Goal: Task Accomplishment & Management: Use online tool/utility

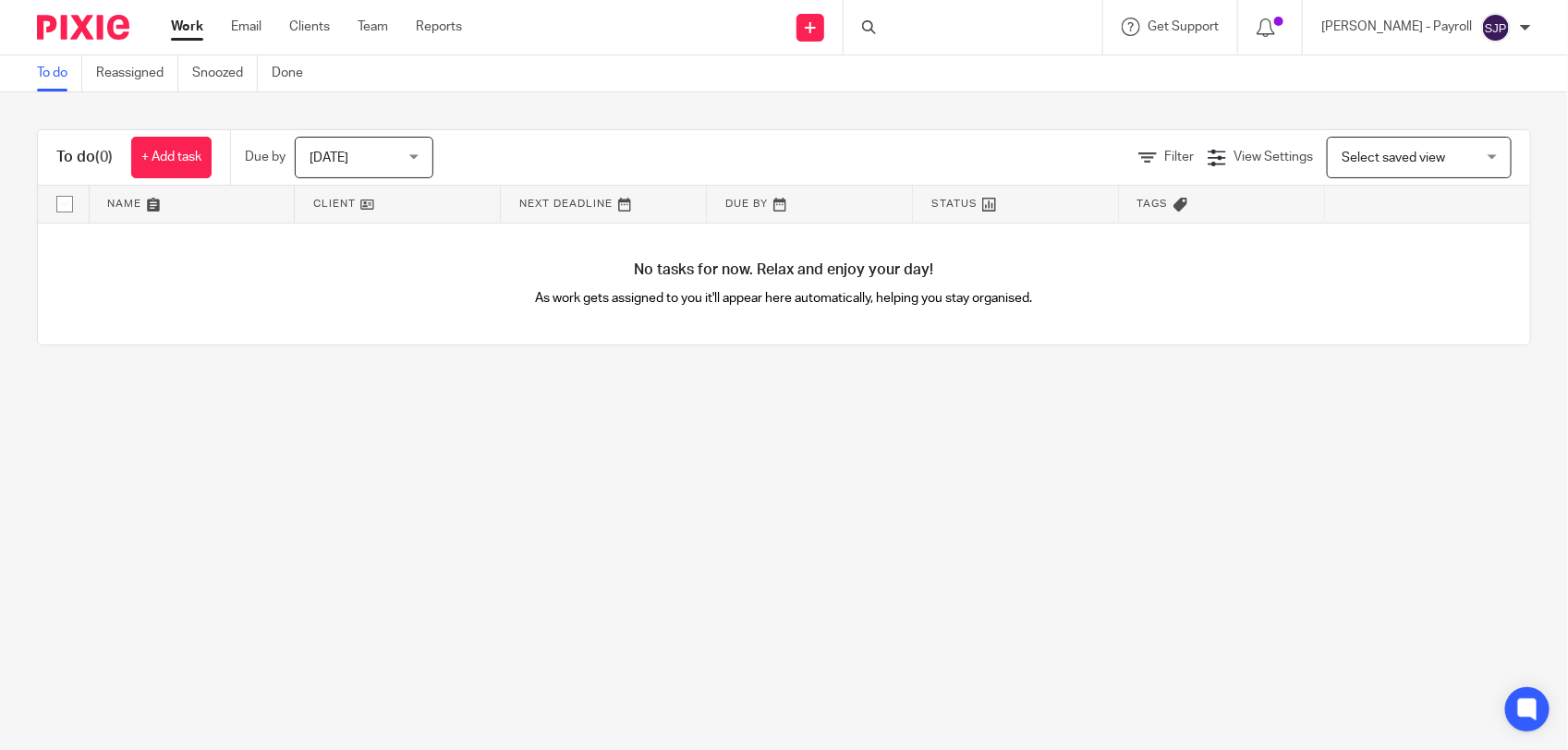
click at [1005, 15] on div at bounding box center [972, 27] width 258 height 55
click at [989, 35] on div at bounding box center [972, 27] width 258 height 55
click at [900, 34] on div at bounding box center [972, 27] width 258 height 55
click at [915, 30] on div at bounding box center [972, 27] width 258 height 55
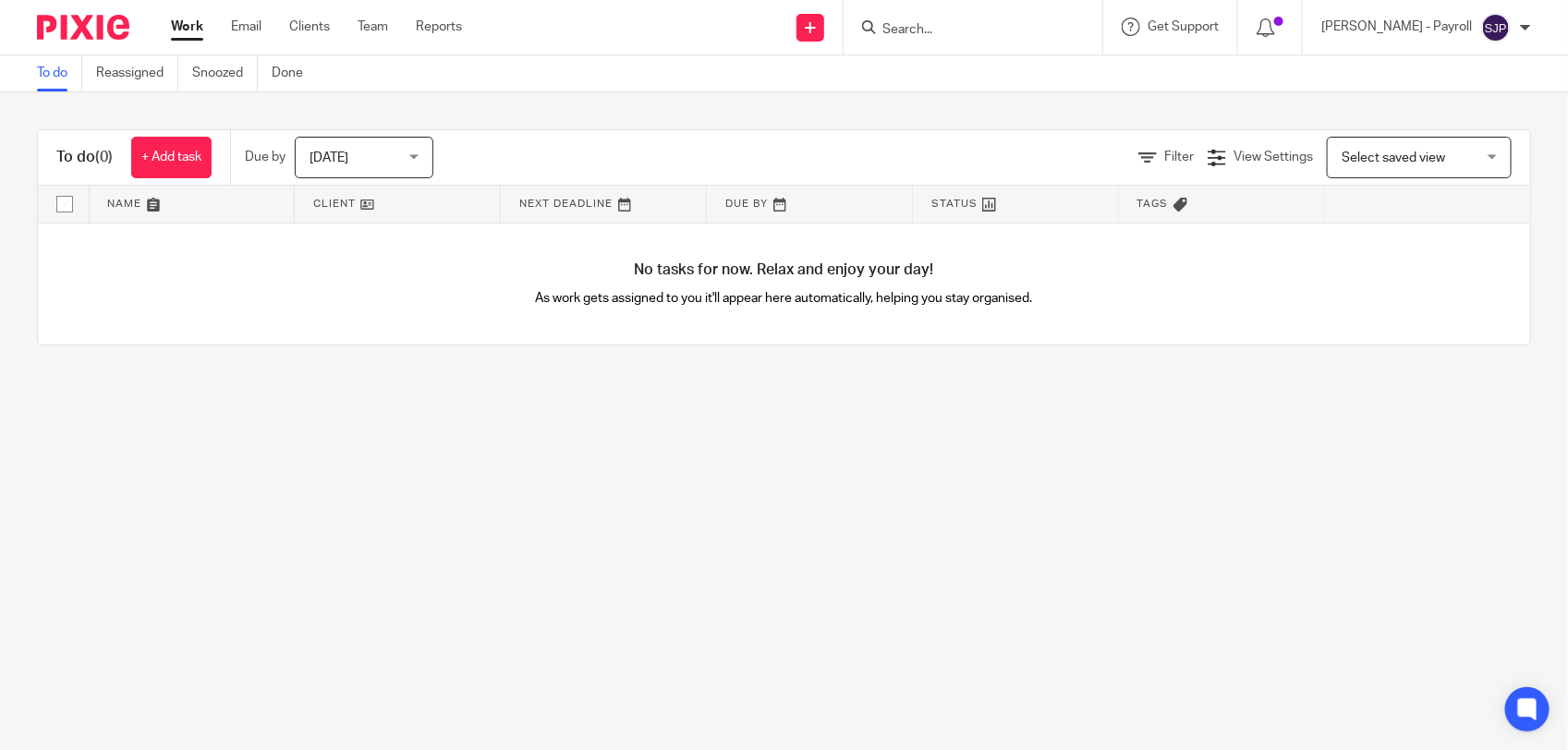
click at [943, 32] on input "Search" at bounding box center [963, 30] width 167 height 17
click at [930, 27] on input "Search" at bounding box center [963, 30] width 167 height 17
type input "C16"
click at [985, 75] on link at bounding box center [1033, 80] width 312 height 43
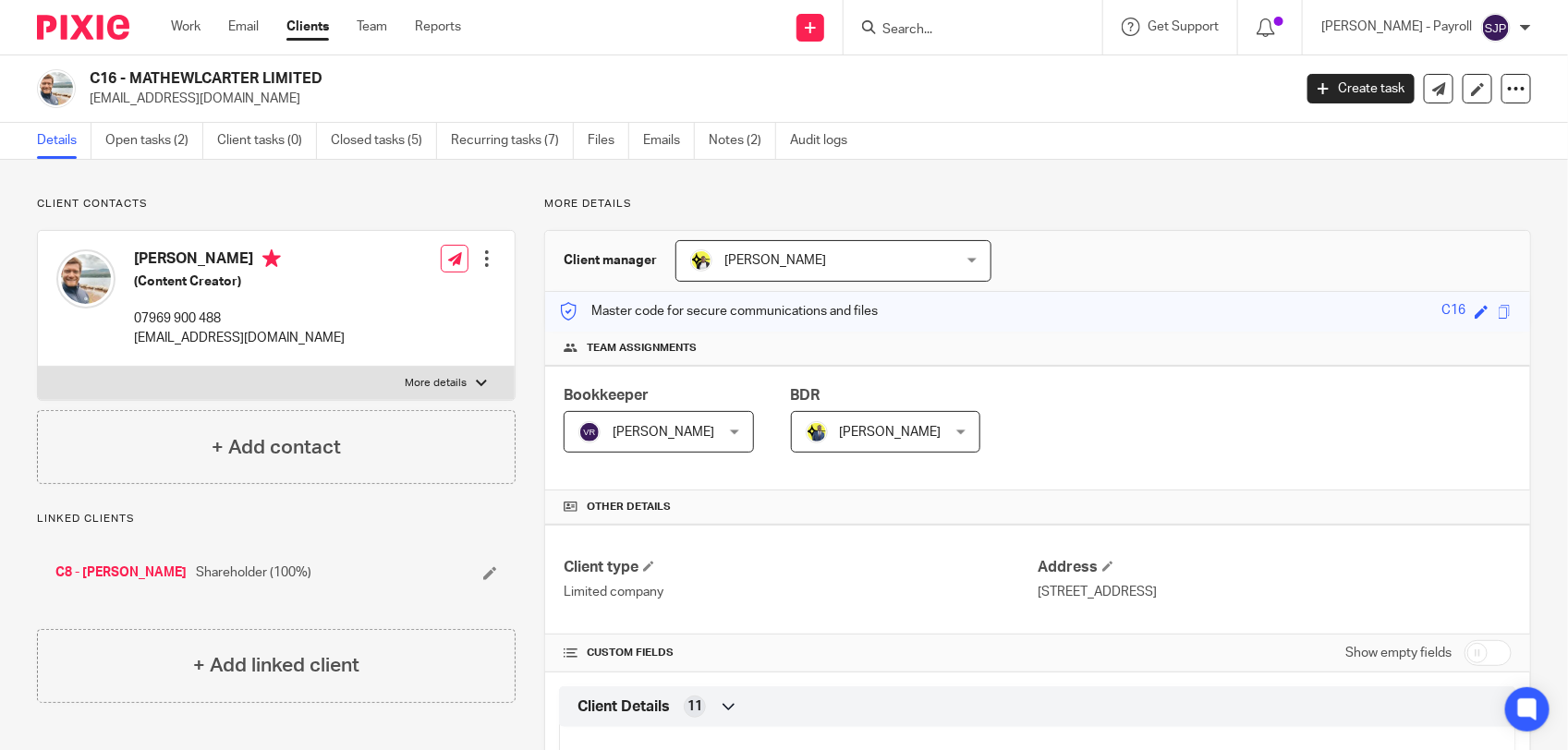
drag, startPoint x: 133, startPoint y: 76, endPoint x: 325, endPoint y: 69, distance: 192.1
click at [325, 69] on h2 "C16 - MATHEWLCARTER LIMITED" at bounding box center [565, 79] width 951 height 19
copy h2 "MATHEWLCARTER LIMITED"
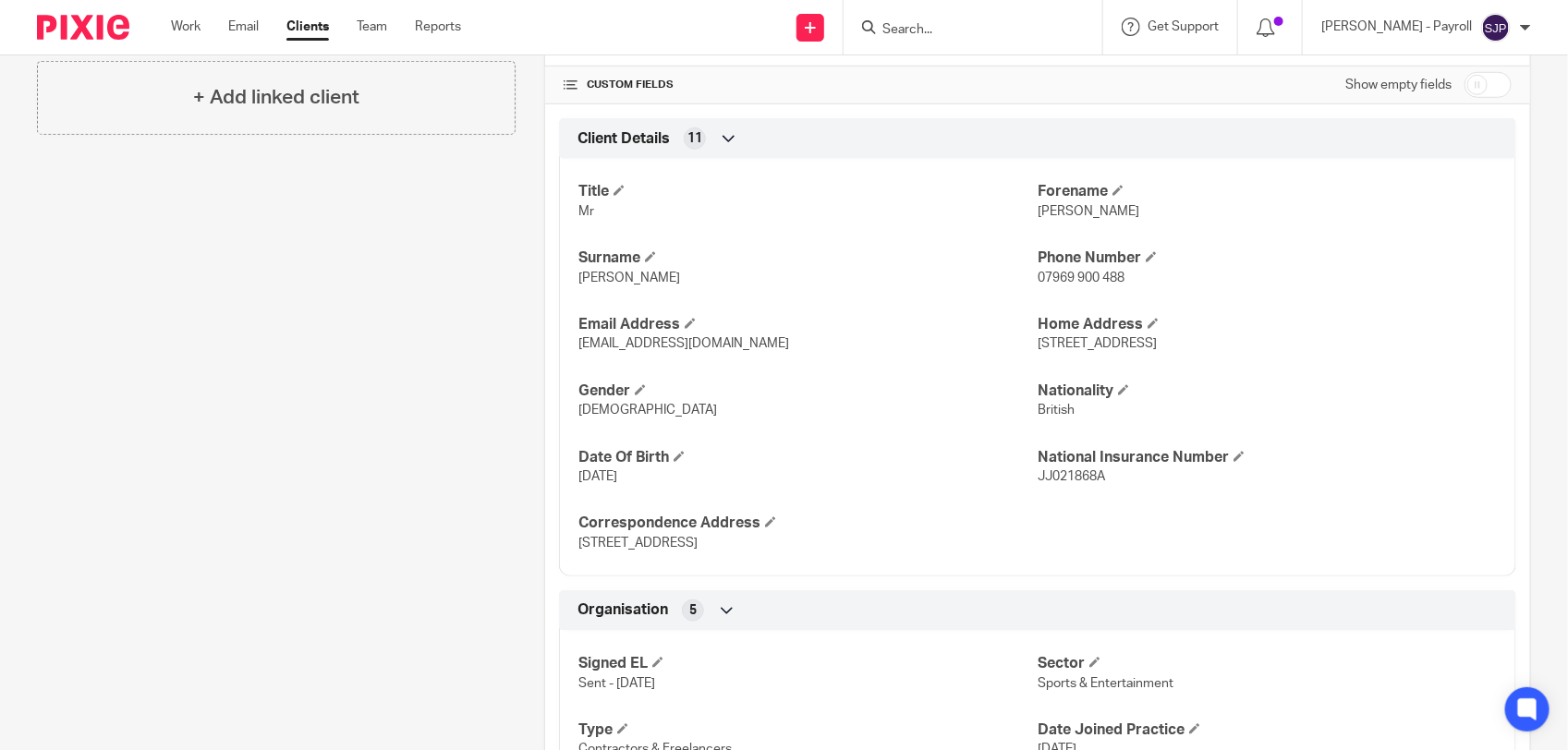
scroll to position [577, 0]
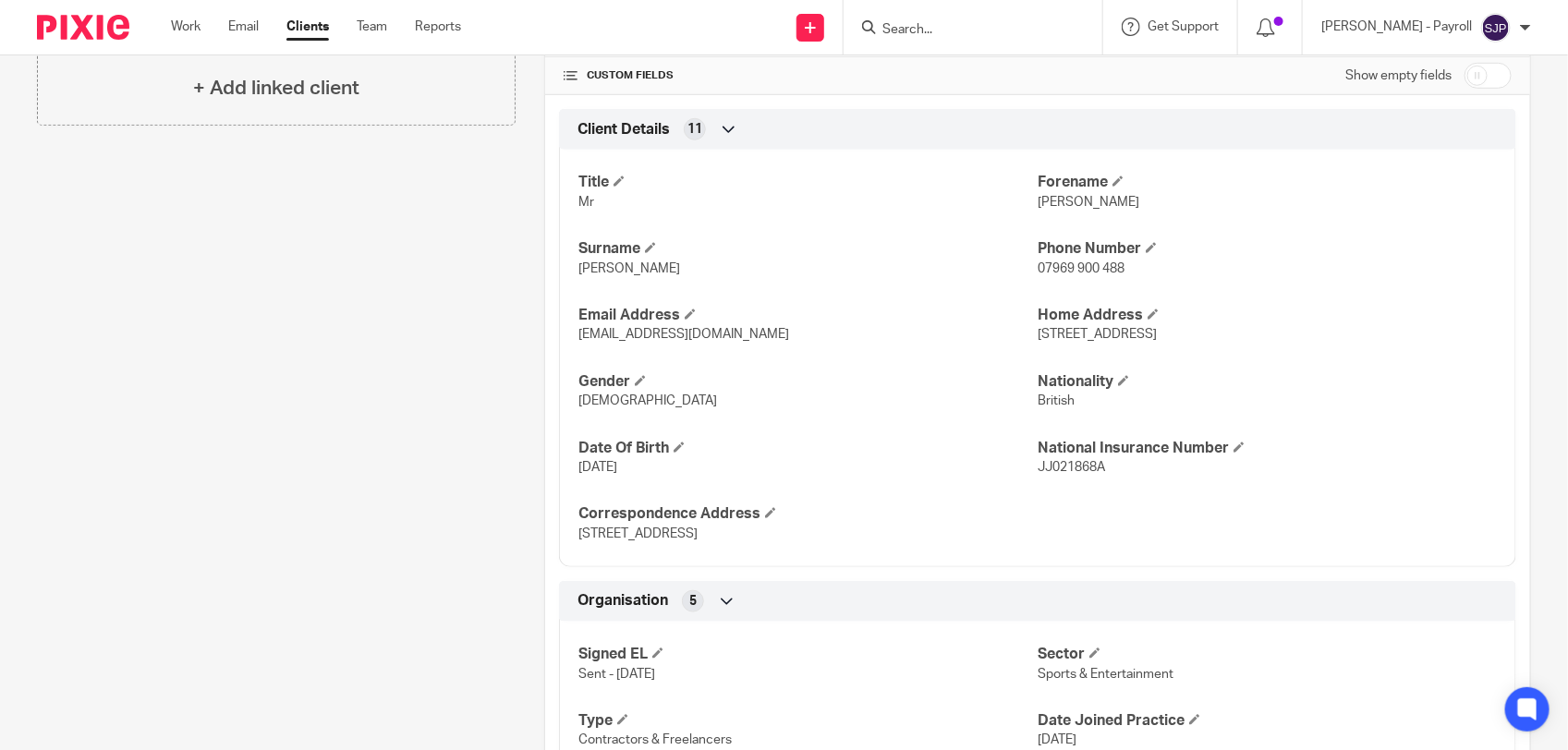
click at [1050, 204] on span "Mathew" at bounding box center [1088, 202] width 101 height 13
copy span "Mathew"
click at [593, 271] on span "Carter" at bounding box center [629, 268] width 101 height 13
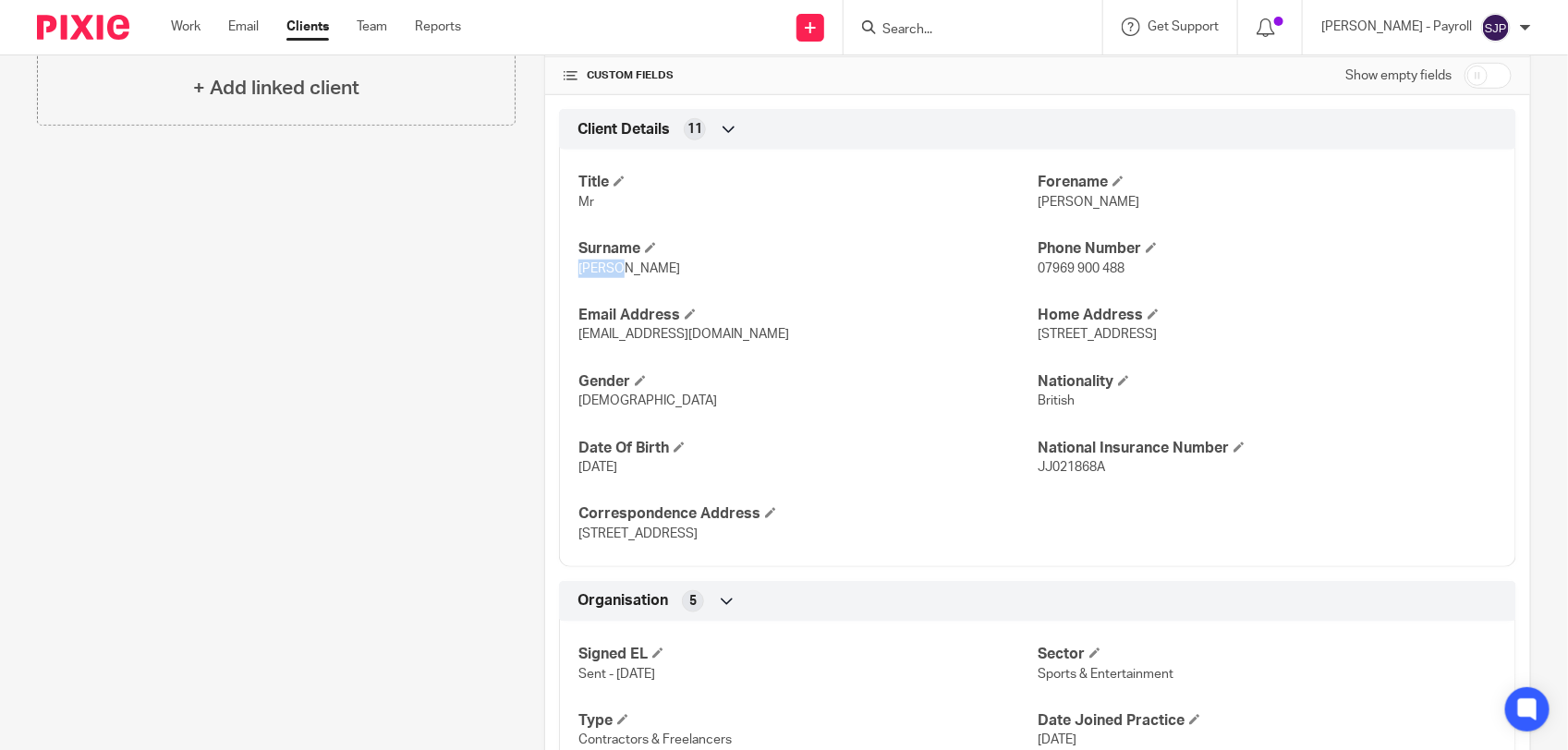
copy span "Carter"
drag, startPoint x: 1020, startPoint y: 339, endPoint x: 1123, endPoint y: 346, distance: 103.2
click at [1123, 346] on div "Title Mr Forename Mathew Surname Carter Phone Number 07969 900 488 Email Addres…" at bounding box center [1037, 351] width 957 height 431
drag, startPoint x: 1123, startPoint y: 346, endPoint x: 1156, endPoint y: 372, distance: 42.0
click at [1156, 372] on div "Title Mr Forename Mathew Surname Carter Phone Number 07969 900 488 Email Addres…" at bounding box center [1037, 351] width 957 height 431
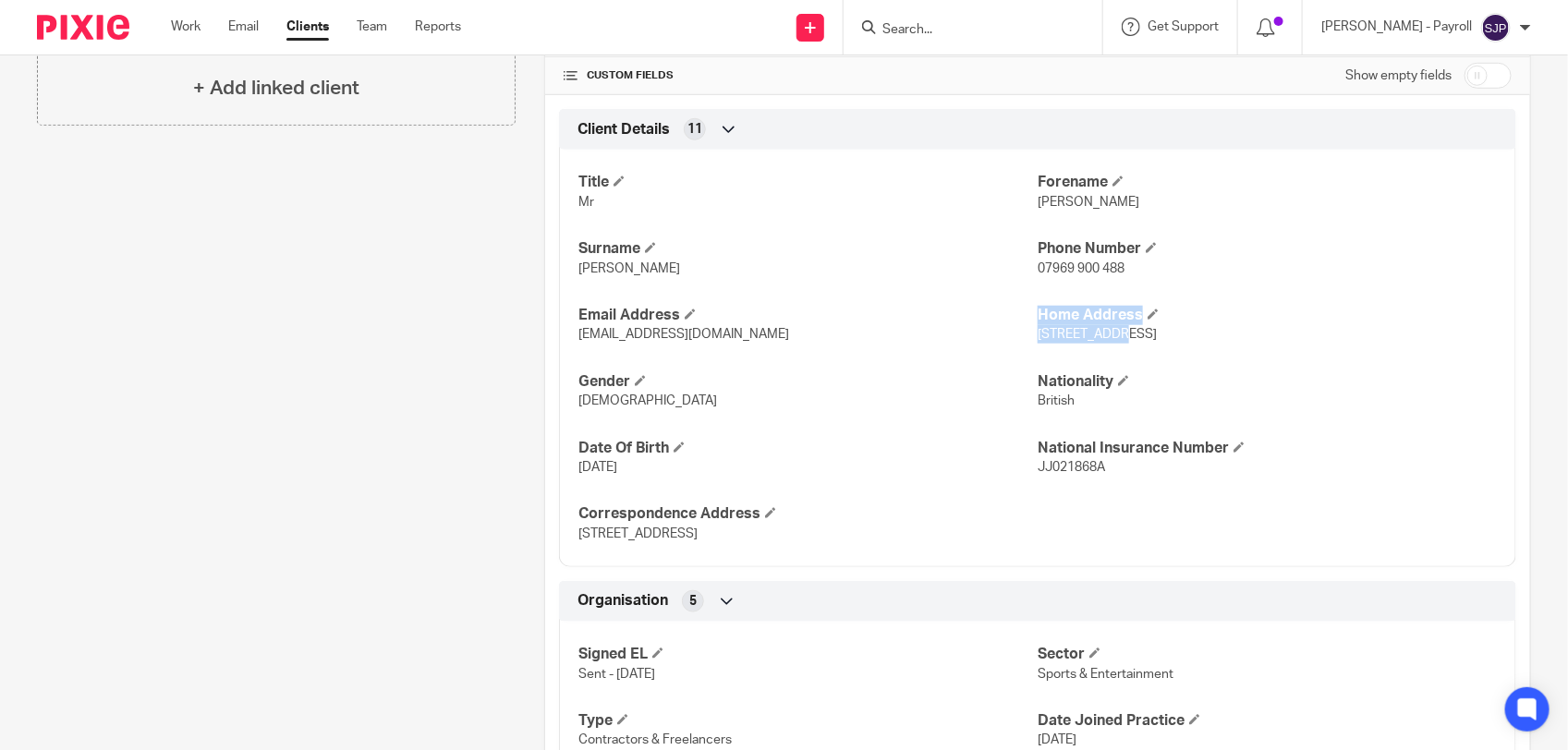
drag, startPoint x: 1022, startPoint y: 343, endPoint x: 1100, endPoint y: 348, distance: 78.2
click at [1100, 348] on div "Title Mr Forename Mathew Surname Carter Phone Number 07969 900 488 Email Addres…" at bounding box center [1037, 351] width 957 height 431
drag, startPoint x: 1100, startPoint y: 348, endPoint x: 1114, endPoint y: 356, distance: 16.1
click at [1114, 356] on div "Title Mr Forename Mathew Surname Carter Phone Number 07969 900 488 Email Addres…" at bounding box center [1037, 351] width 957 height 431
drag, startPoint x: 1028, startPoint y: 339, endPoint x: 1148, endPoint y: 339, distance: 120.0
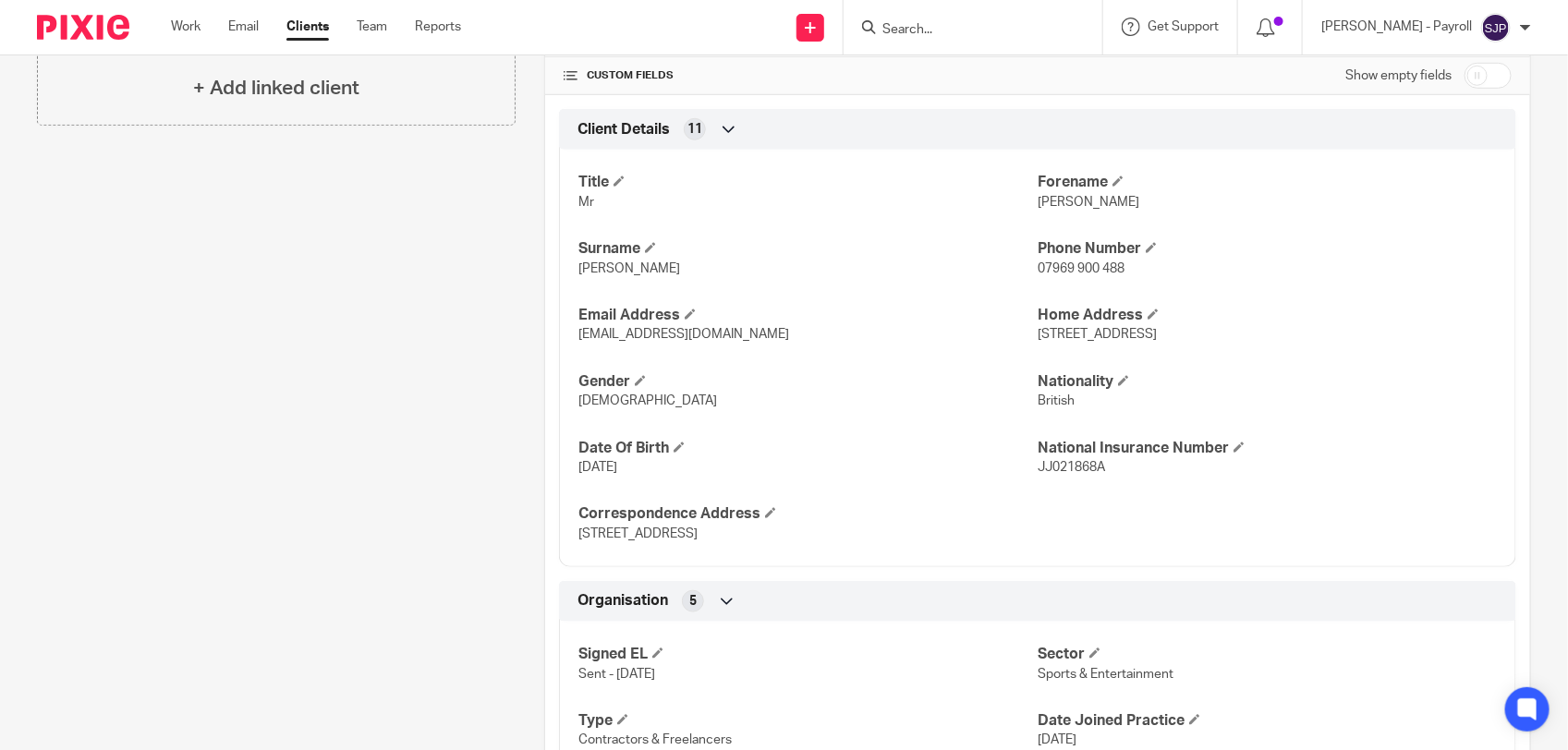
click at [1148, 339] on span "81a Melbury Gardens, London, England, SW20 0DL" at bounding box center [1096, 333] width 119 height 13
copy span "81a Melbury Gardens"
drag, startPoint x: 1262, startPoint y: 342, endPoint x: 1326, endPoint y: 344, distance: 64.0
click at [1326, 344] on p "81a Melbury Gardens, London, England, SW20 0DL" at bounding box center [1266, 334] width 459 height 19
copy span "SW20 0DL"
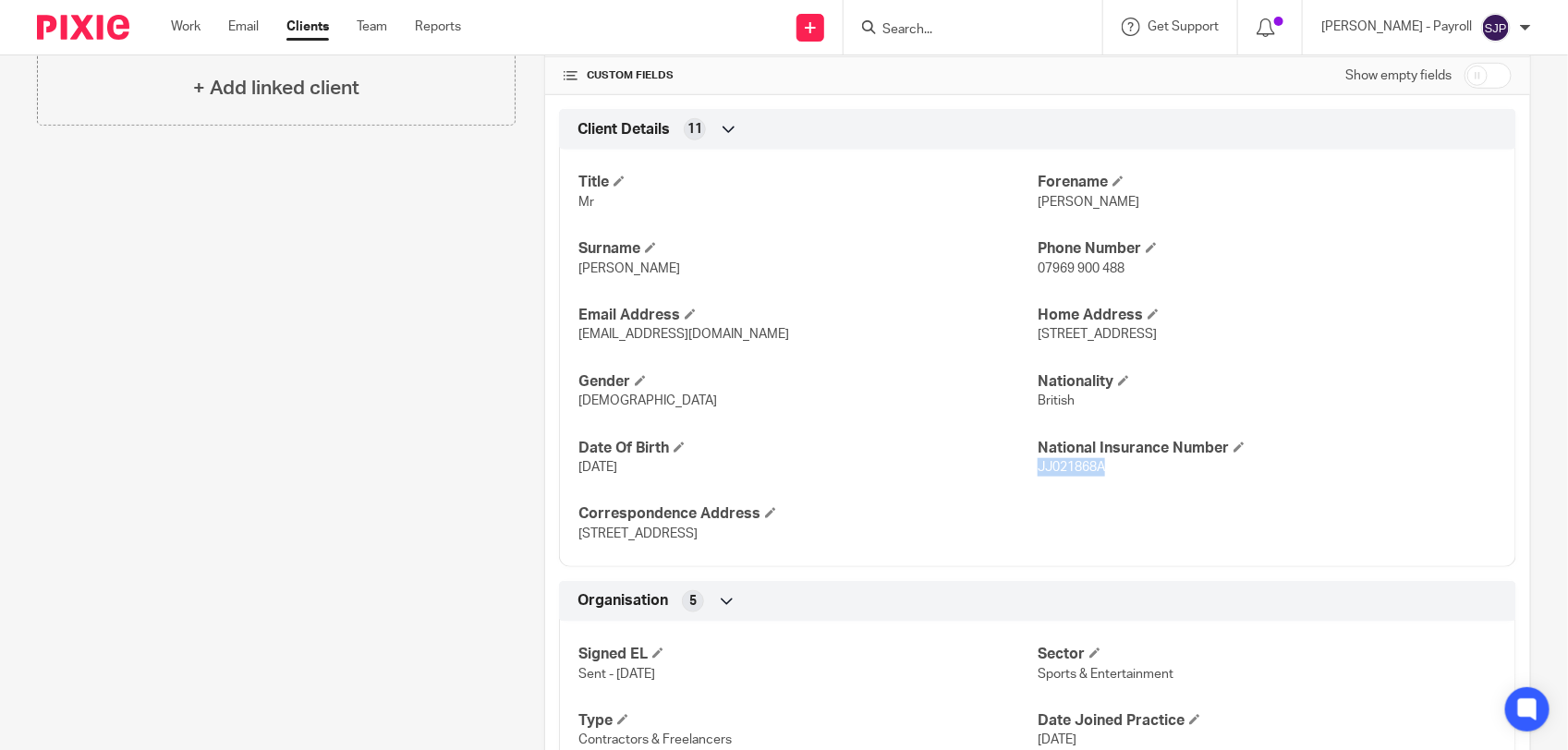
drag, startPoint x: 1102, startPoint y: 469, endPoint x: 1030, endPoint y: 473, distance: 72.1
click at [1037, 473] on p "JJ021868A" at bounding box center [1266, 467] width 459 height 19
copy span "JJ021868A"
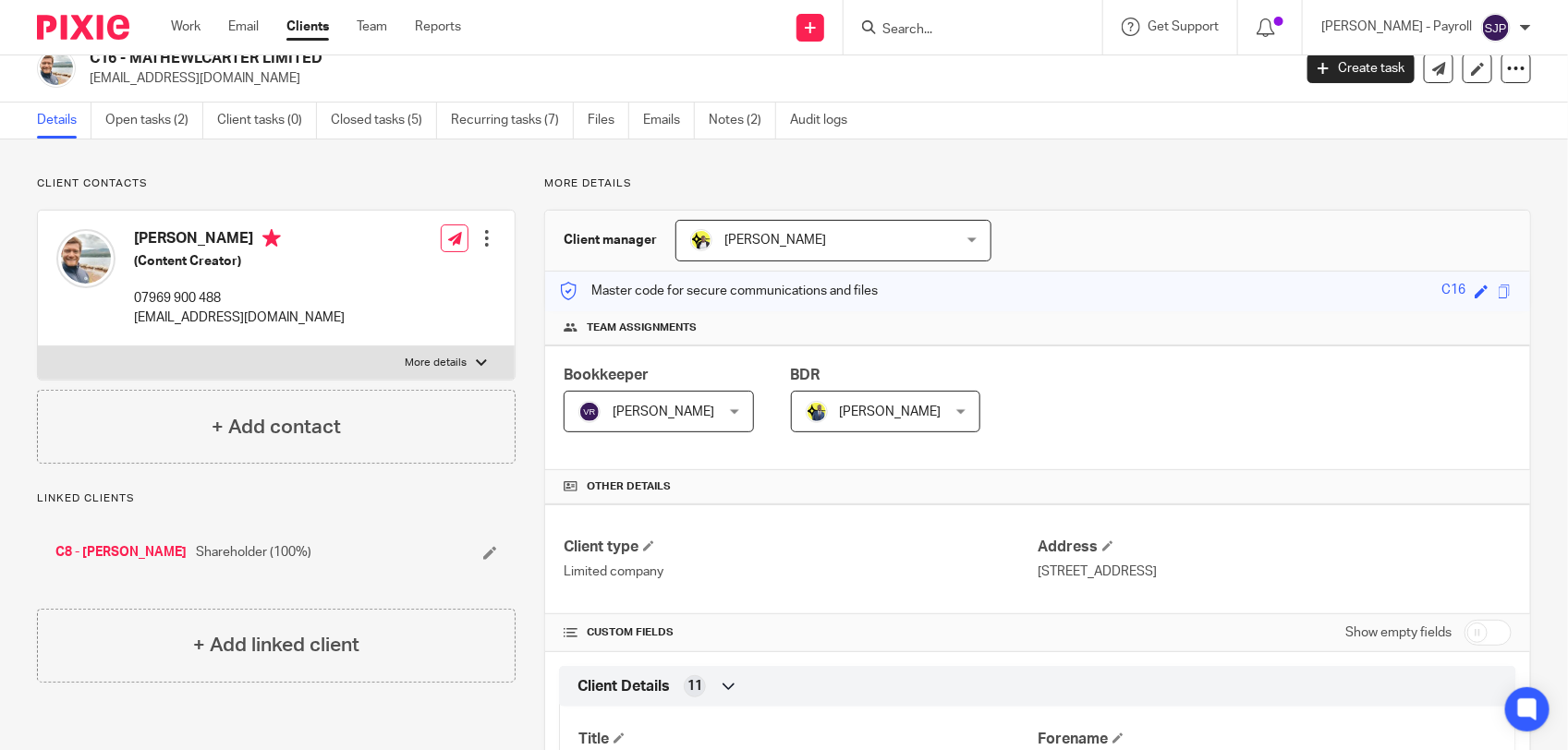
scroll to position [0, 0]
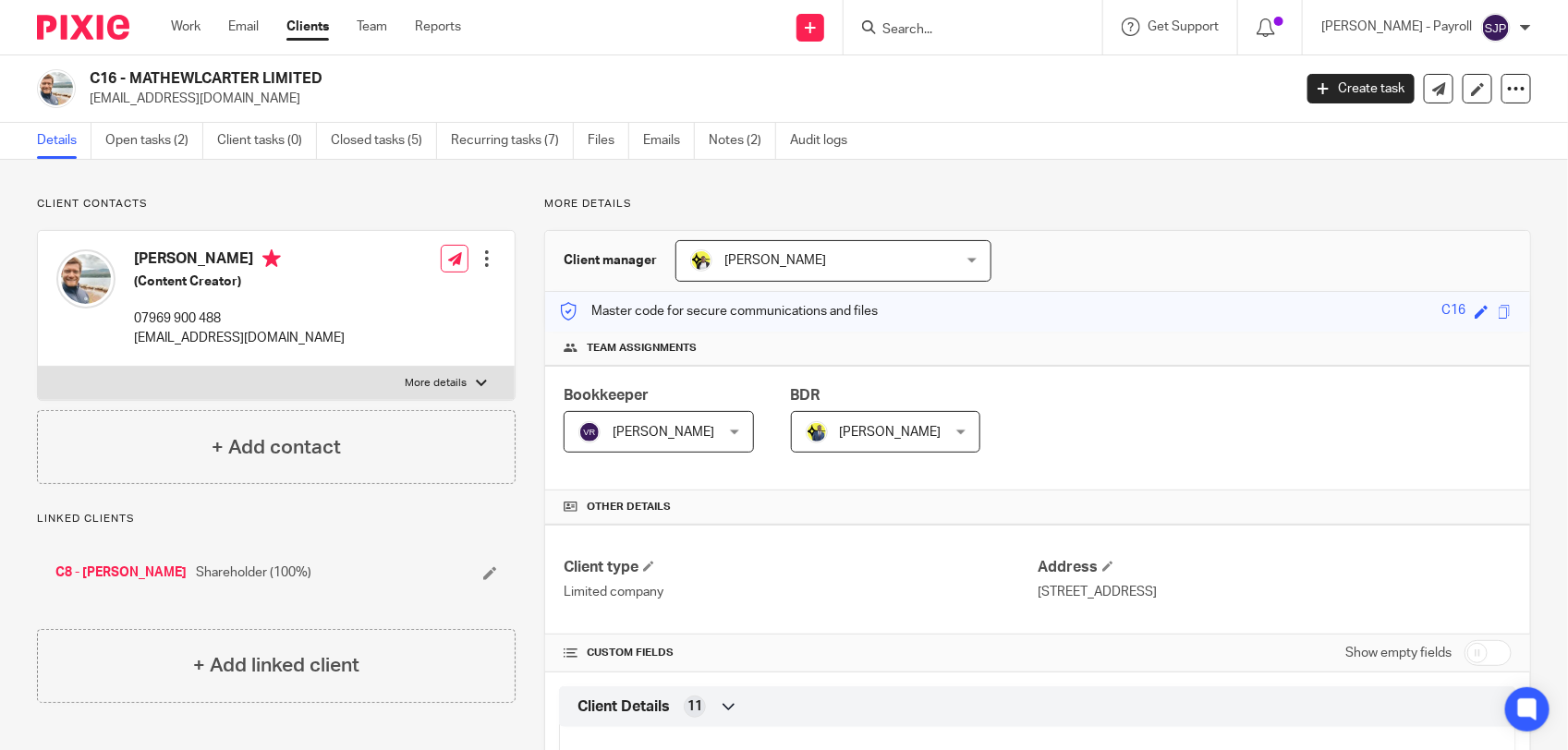
drag, startPoint x: 133, startPoint y: 258, endPoint x: 238, endPoint y: 263, distance: 105.1
click at [238, 263] on div "Mathew Carter (Content Creator) 07969 900 488 mathewlcarter@gmail.com" at bounding box center [201, 297] width 288 height 116
copy h4 "[PERSON_NAME]"
drag, startPoint x: 133, startPoint y: 345, endPoint x: 292, endPoint y: 356, distance: 159.4
click at [292, 356] on div "Mathew Carter (Content Creator) 07969 900 488 mathewlcarter@gmail.com Edit cont…" at bounding box center [276, 298] width 477 height 135
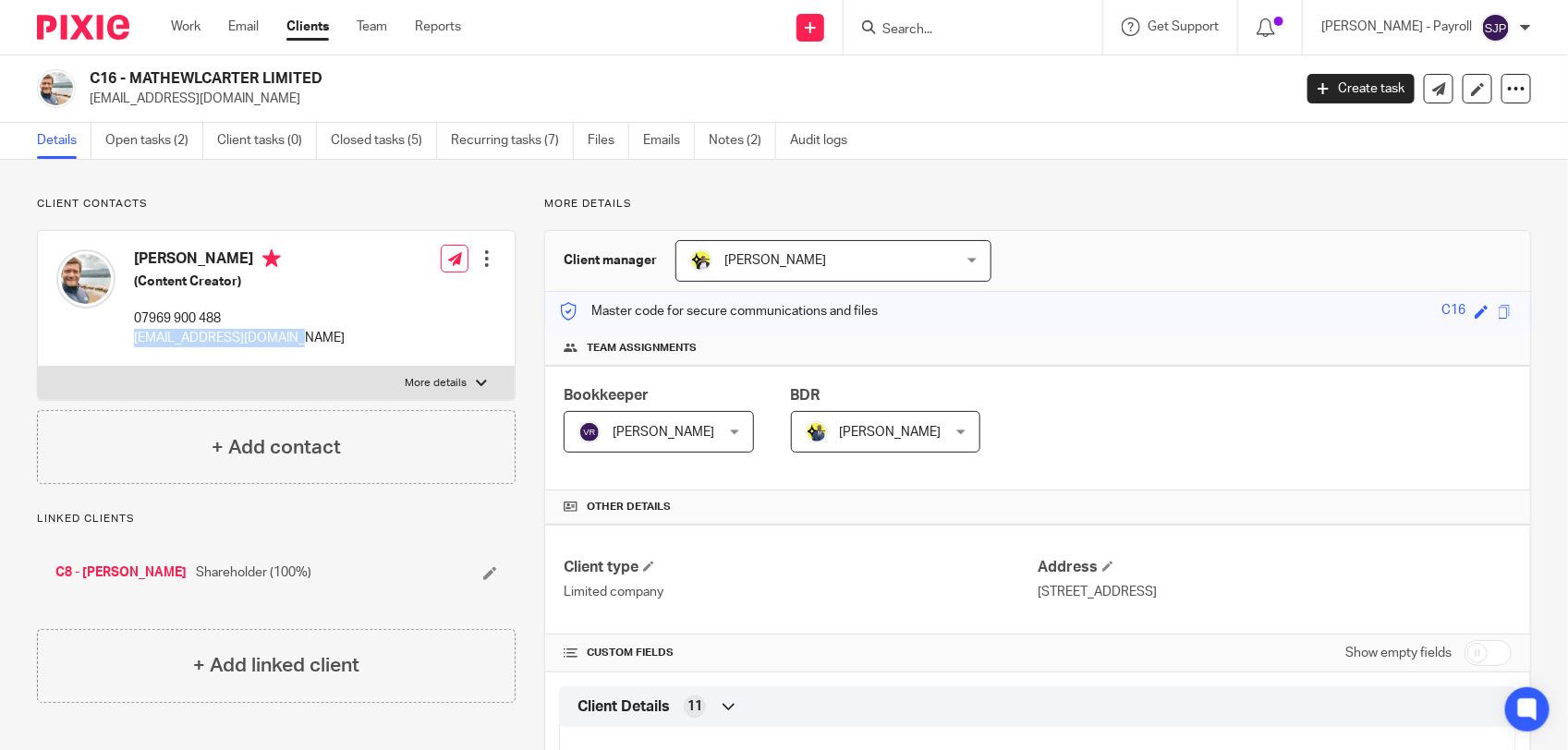
copy p "[EMAIL_ADDRESS][DOMAIN_NAME]"
click at [125, 145] on link "Open tasks (2)" at bounding box center [154, 140] width 97 height 36
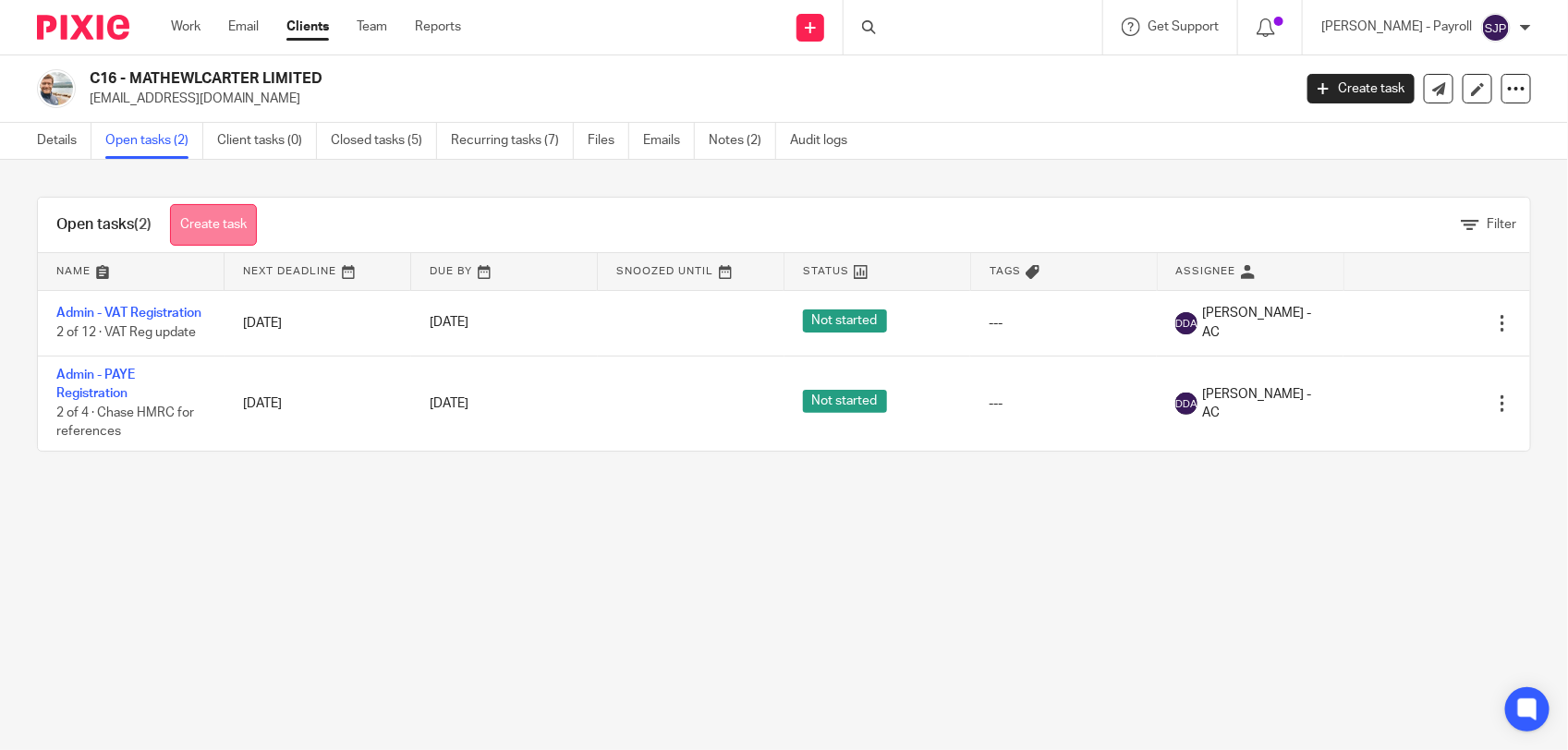
click at [228, 228] on link "Create task" at bounding box center [212, 224] width 87 height 42
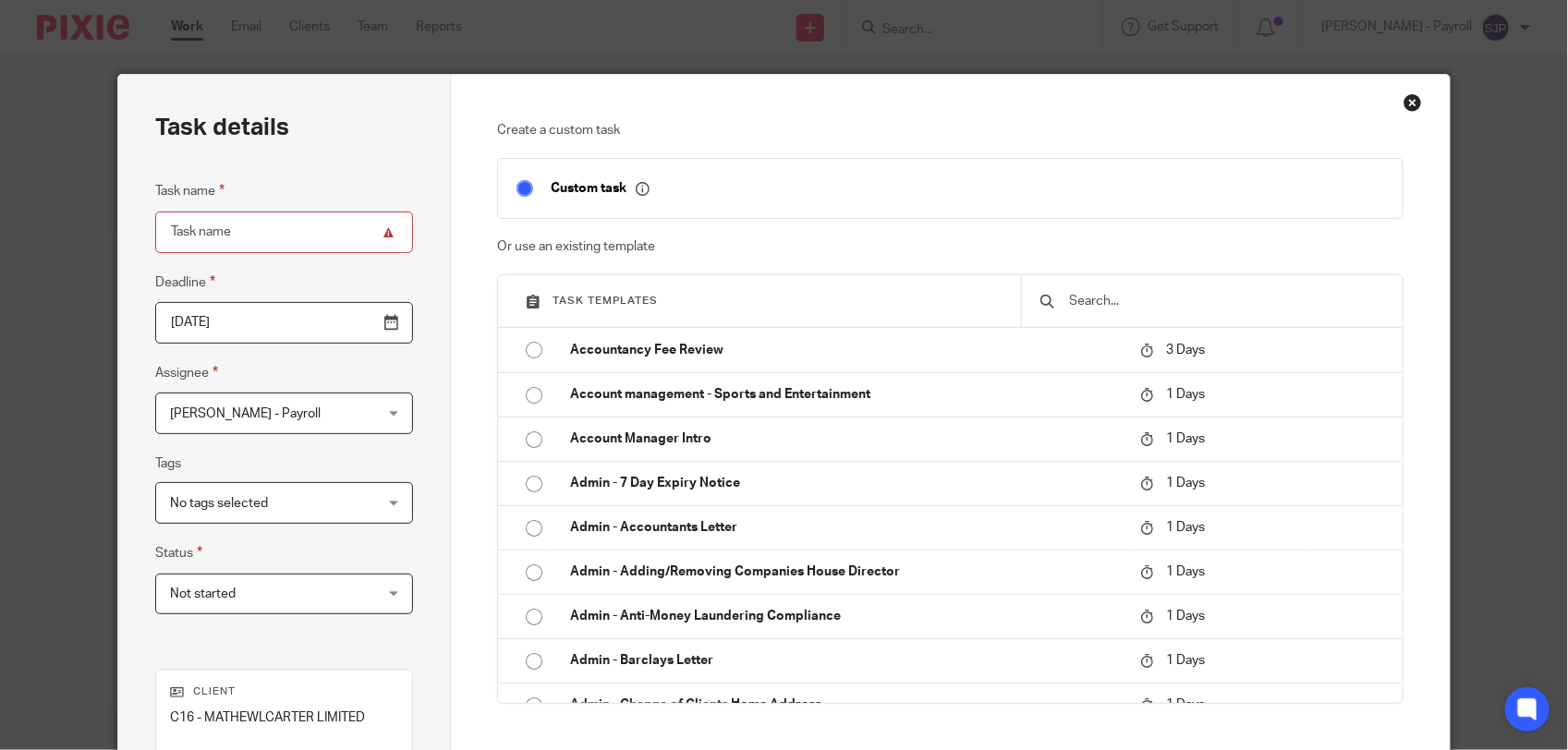
click at [1136, 293] on input "text" at bounding box center [1226, 301] width 316 height 20
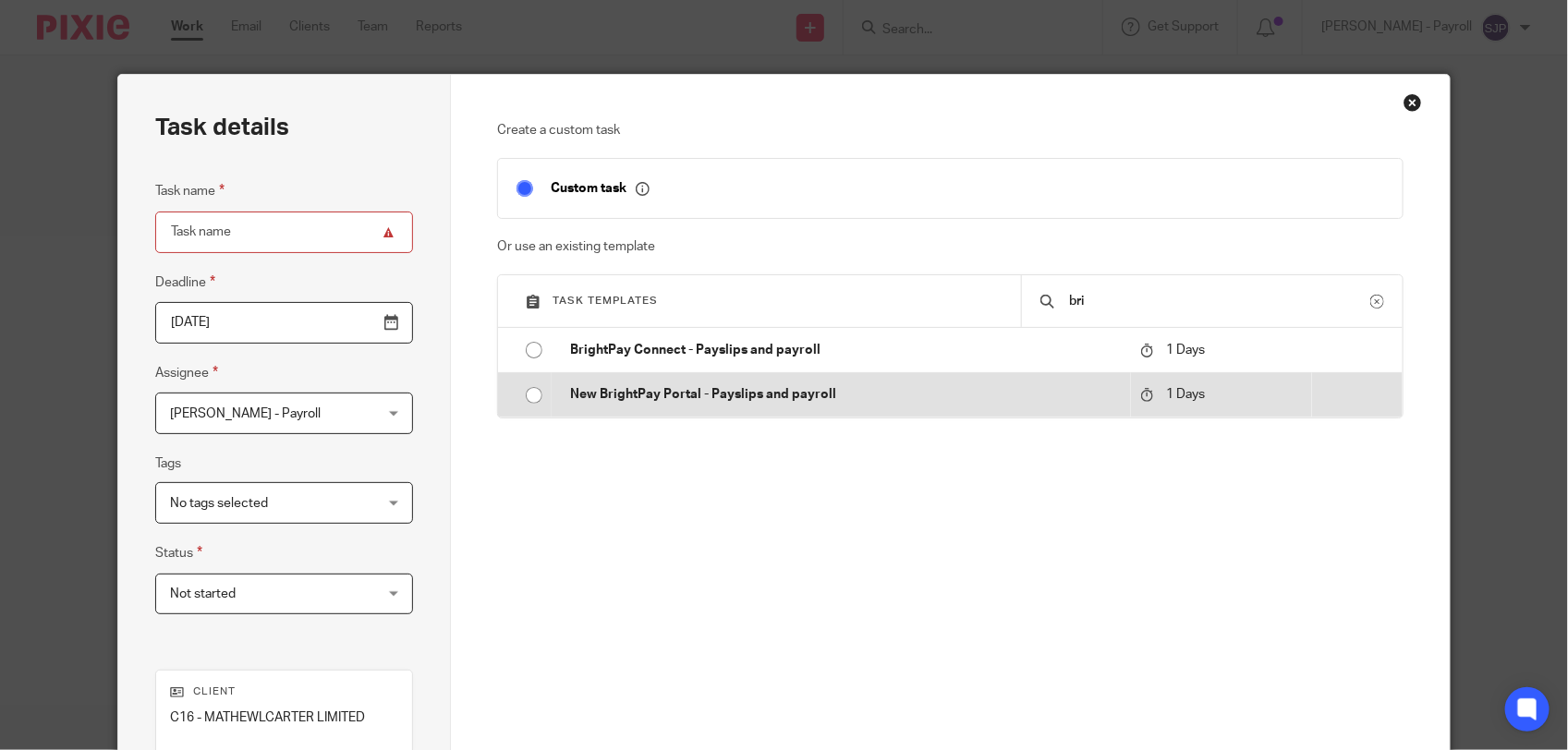
type input "bri"
click at [529, 397] on input "radio" at bounding box center [534, 395] width 35 height 35
type input "[DATE]"
type input "New BrightPay Portal - Payslips and payroll"
checkbox input "false"
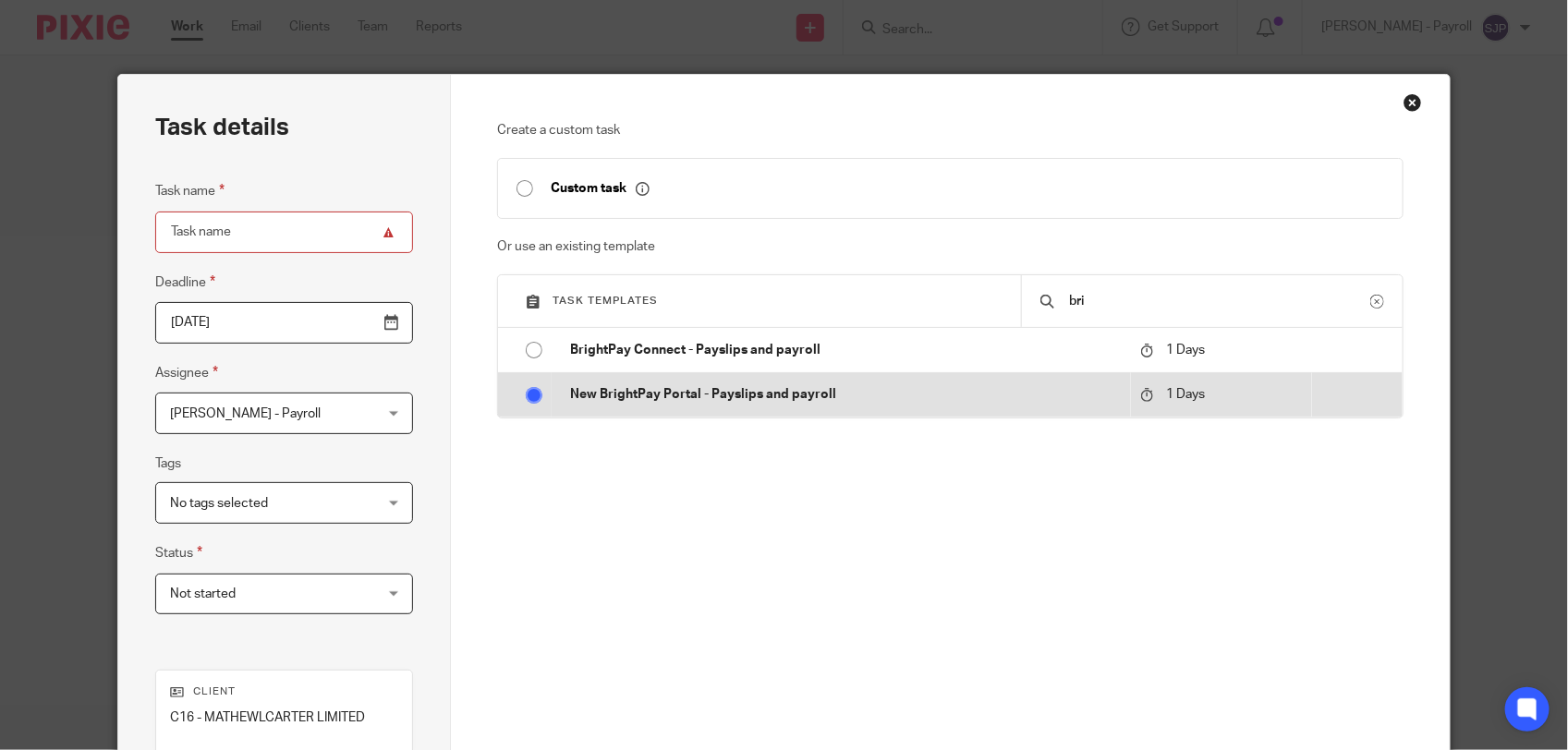
radio input "false"
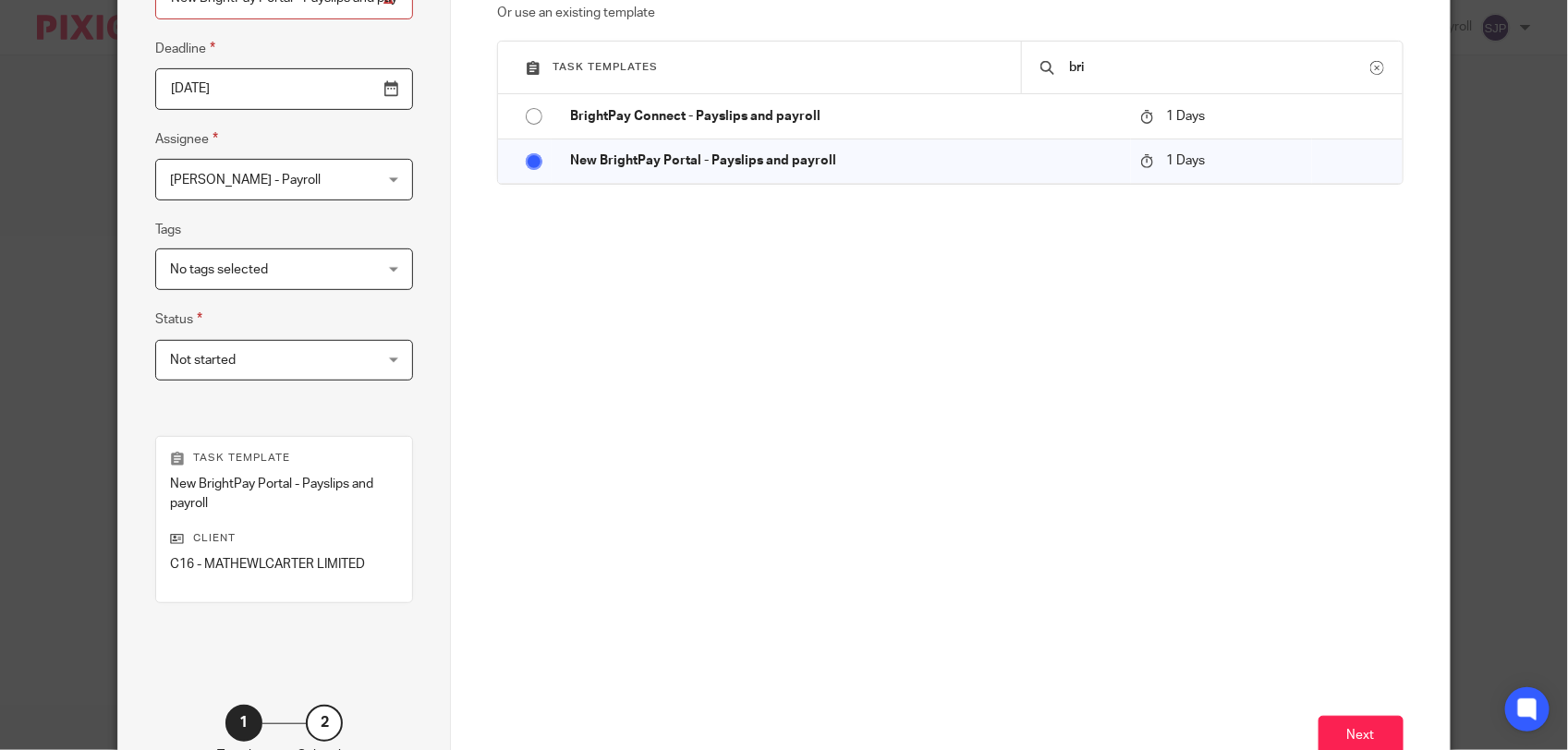
scroll to position [361, 0]
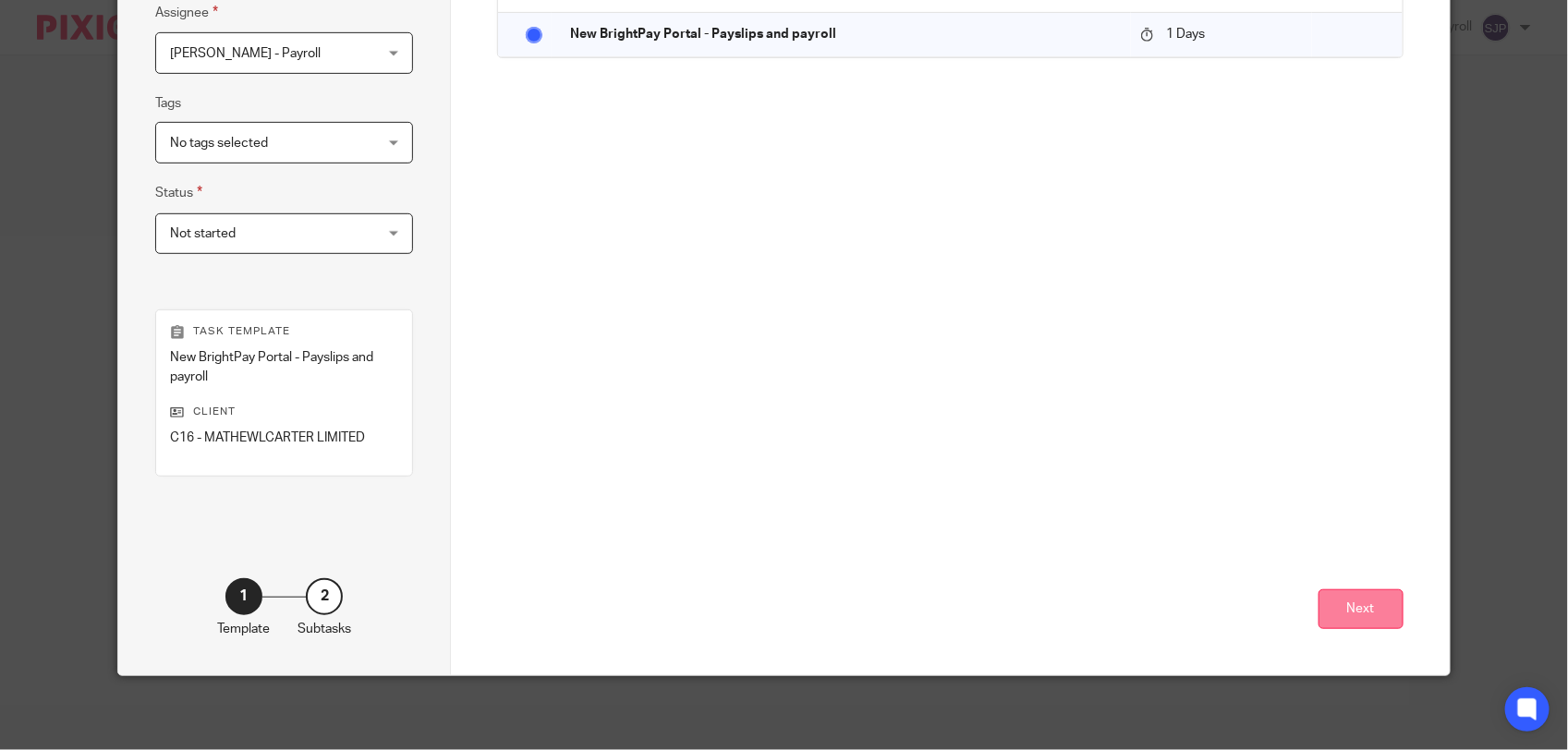
click at [1369, 612] on button "Next" at bounding box center [1360, 609] width 85 height 40
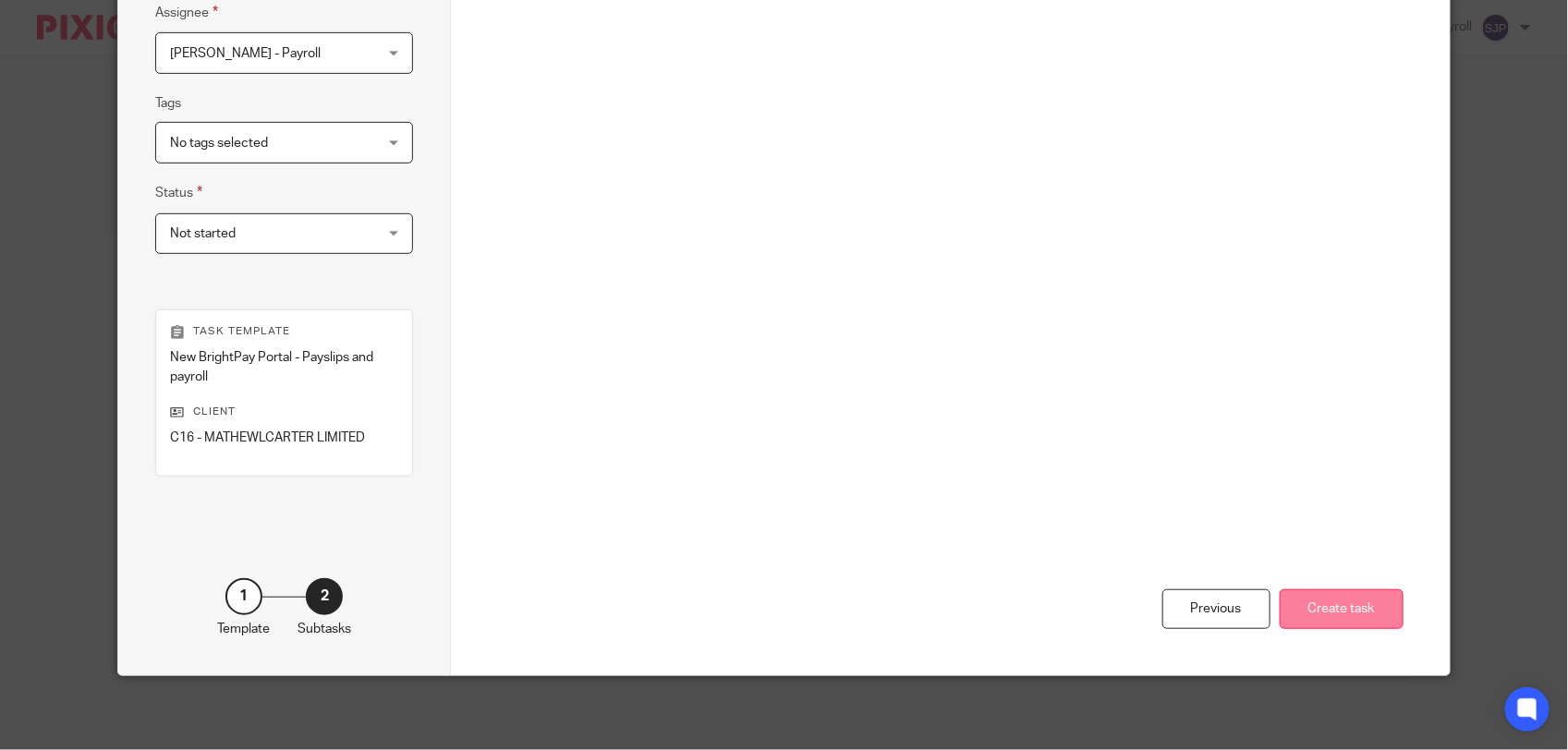
click at [1294, 620] on button "Create task" at bounding box center [1341, 609] width 124 height 40
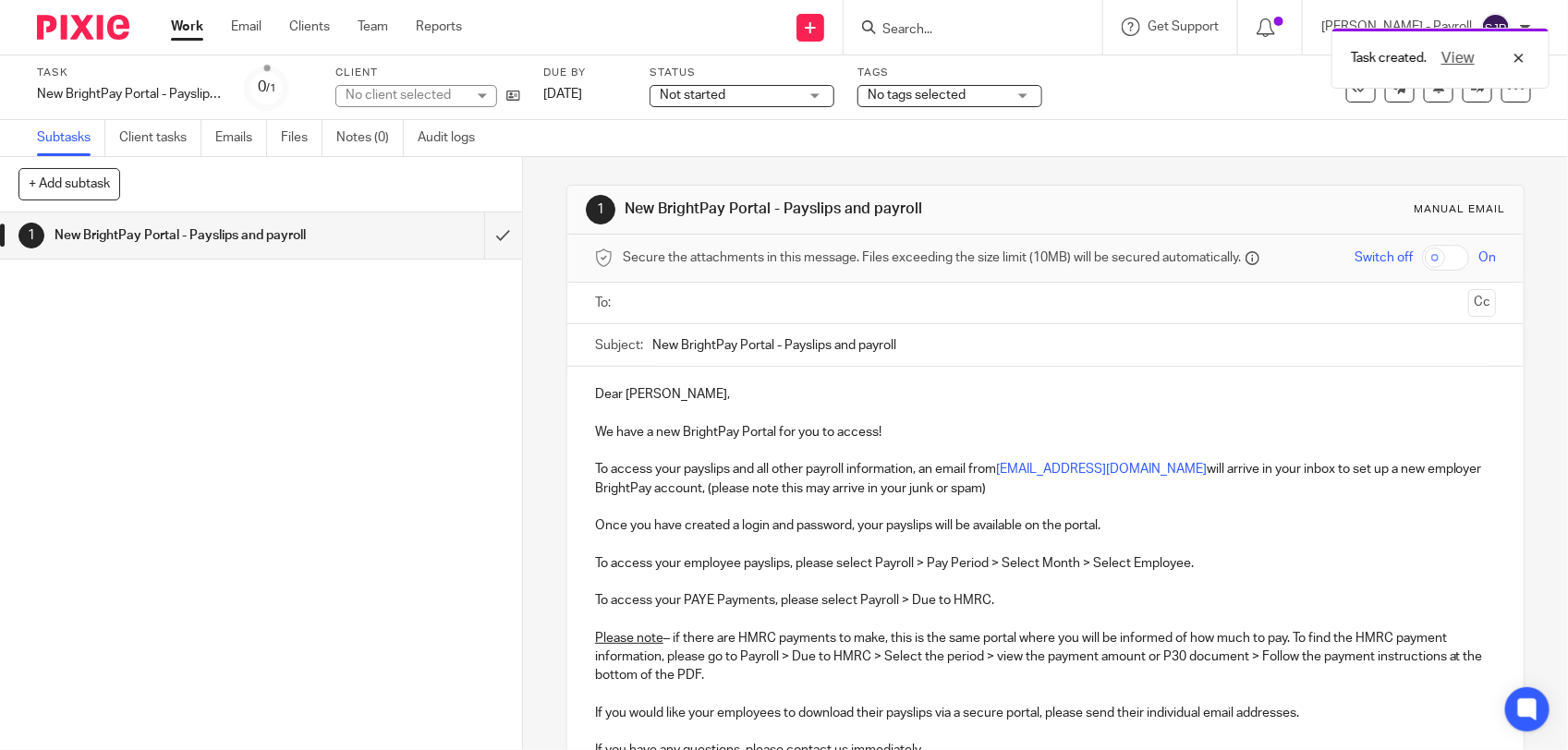
click at [686, 307] on input "text" at bounding box center [1045, 303] width 831 height 21
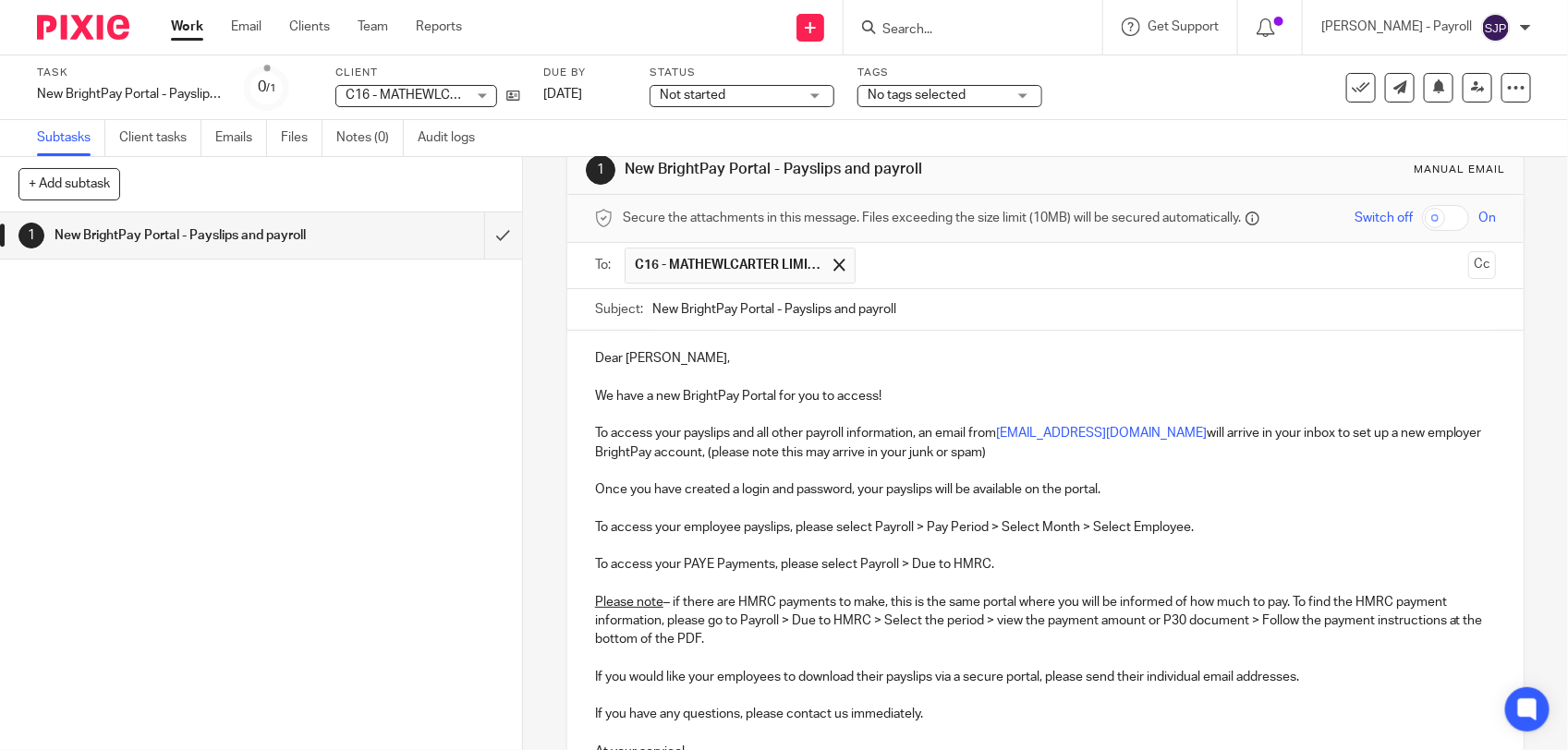
scroll to position [271, 0]
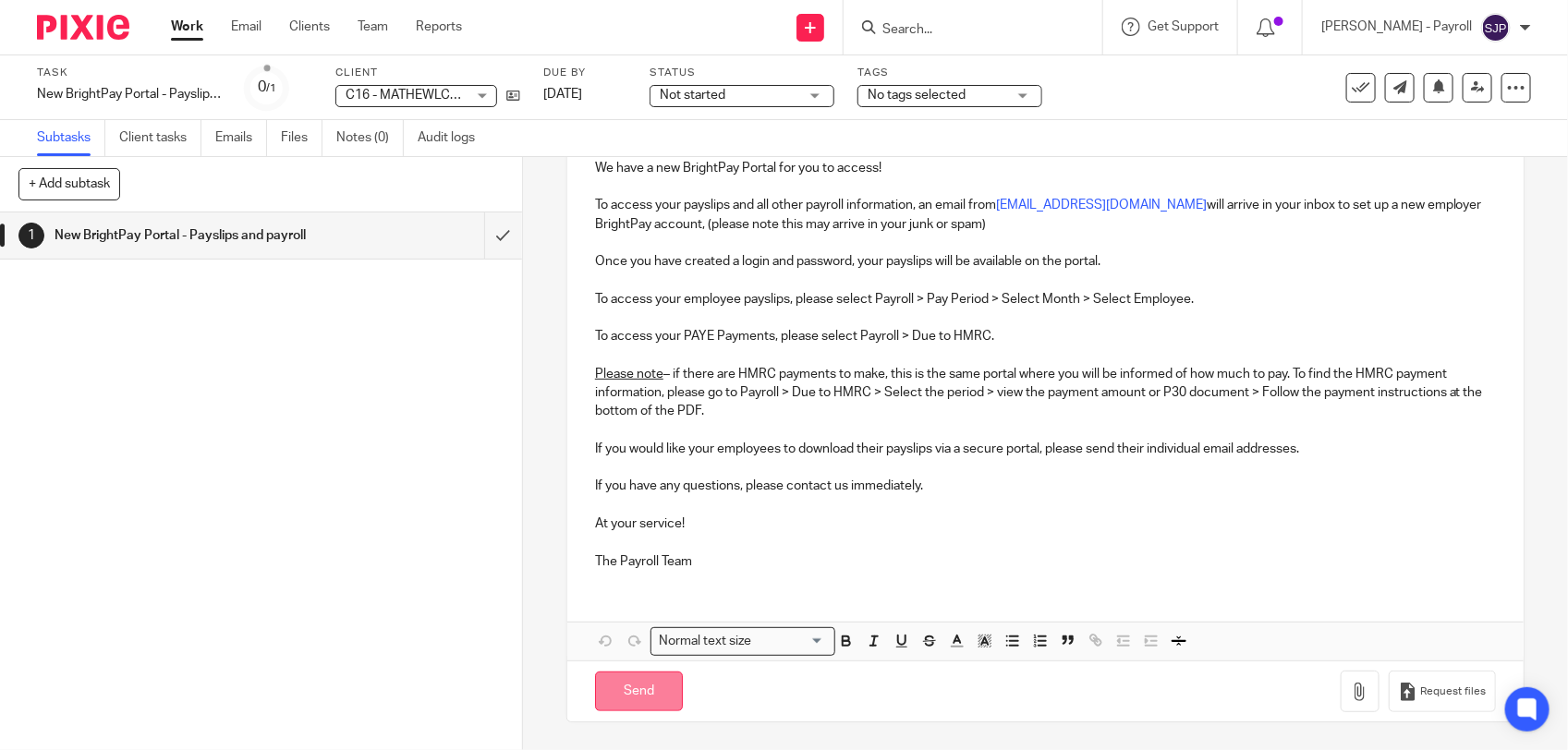
click at [642, 683] on input "Send" at bounding box center [638, 691] width 88 height 40
type input "Sent"
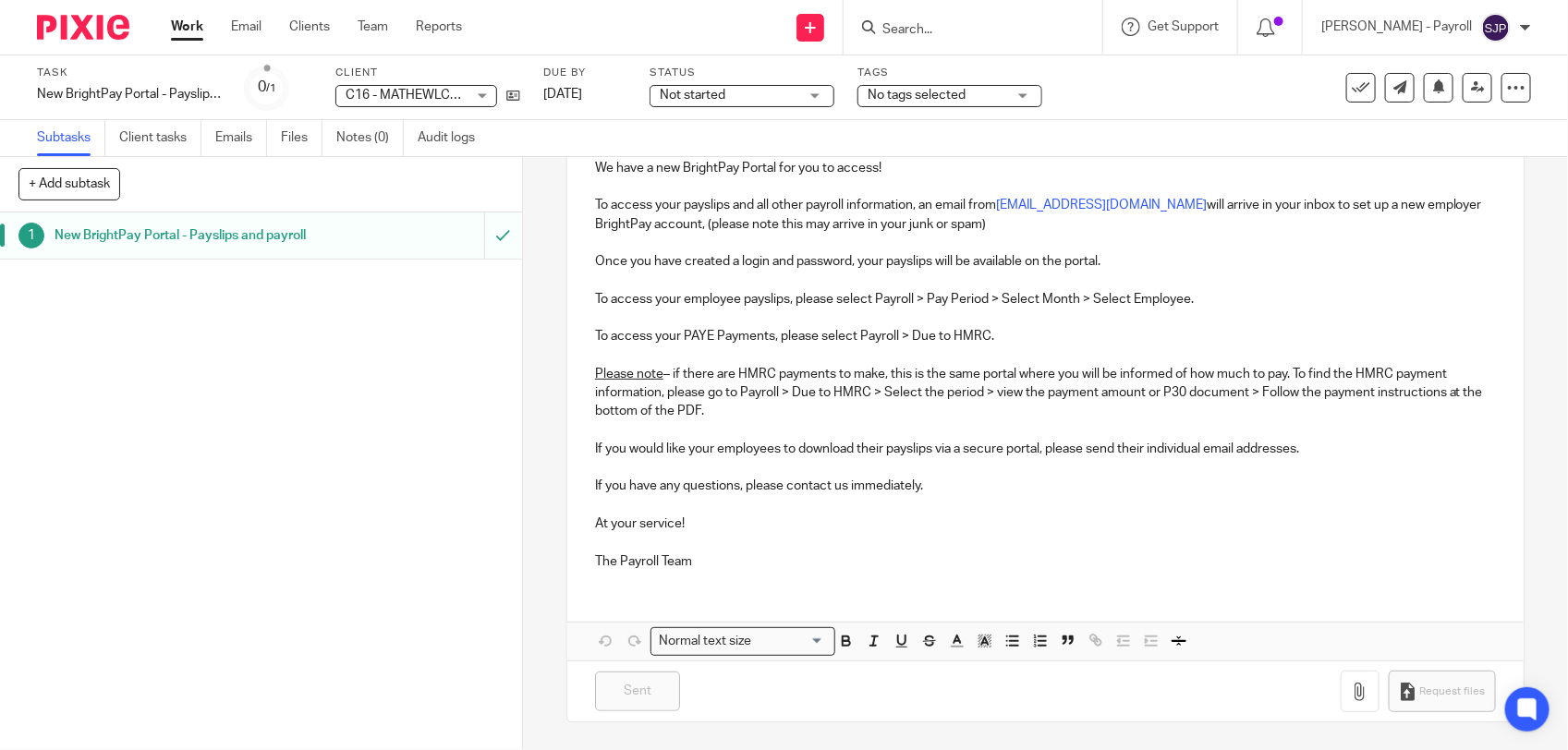
click at [915, 26] on input "Search" at bounding box center [963, 30] width 167 height 17
click at [931, 29] on input "Search" at bounding box center [963, 30] width 167 height 17
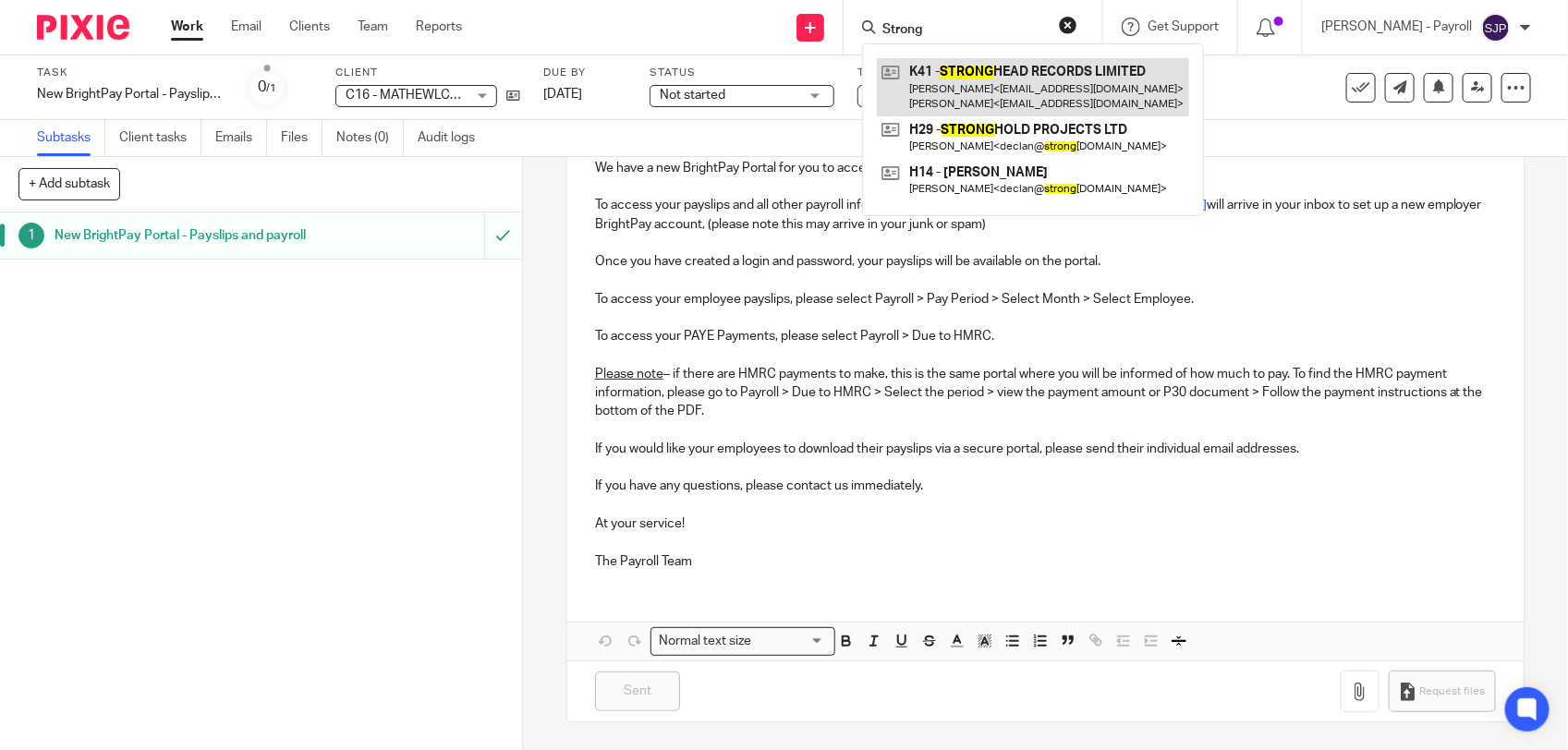
type input "Strong"
click at [996, 84] on link at bounding box center [1033, 87] width 312 height 57
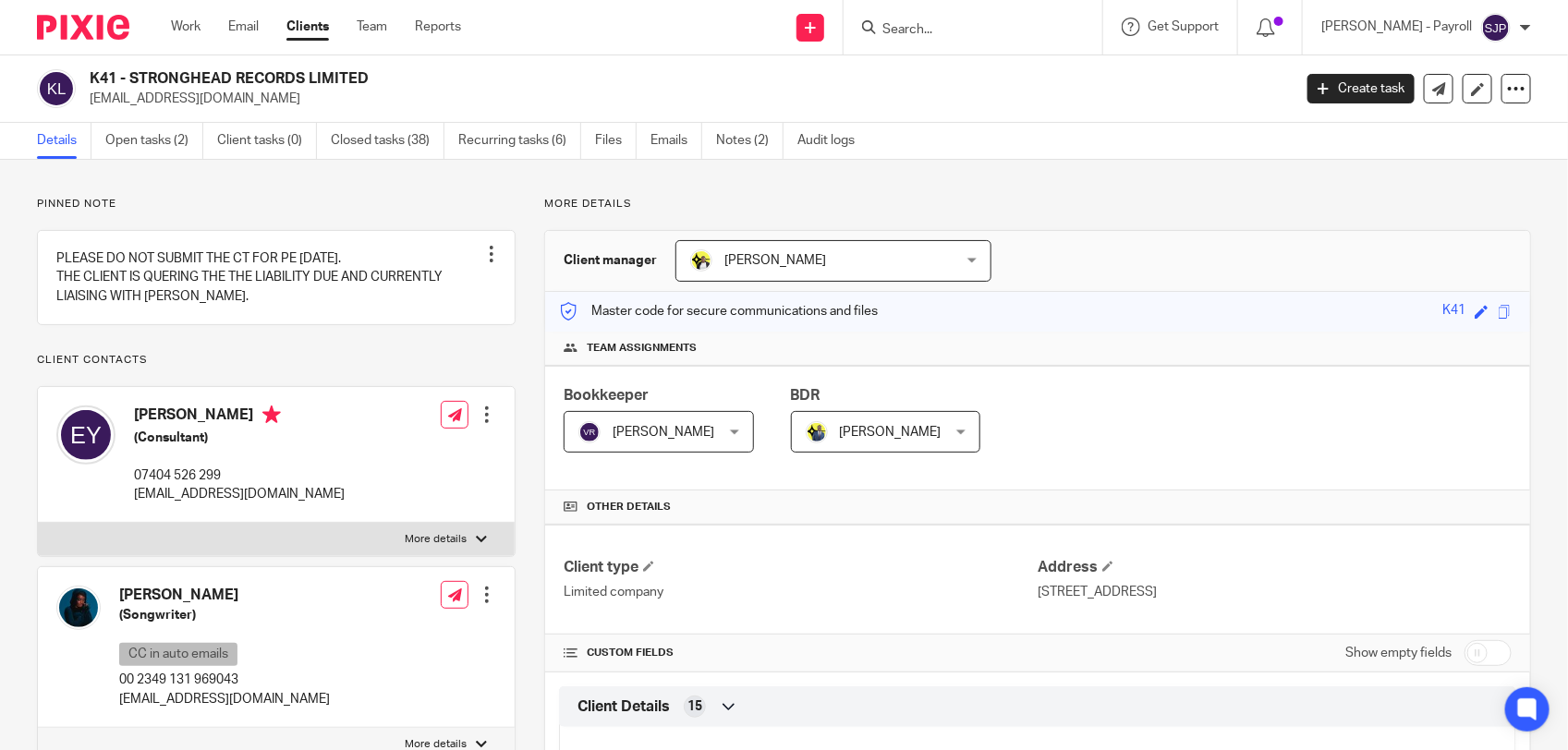
scroll to position [115, 0]
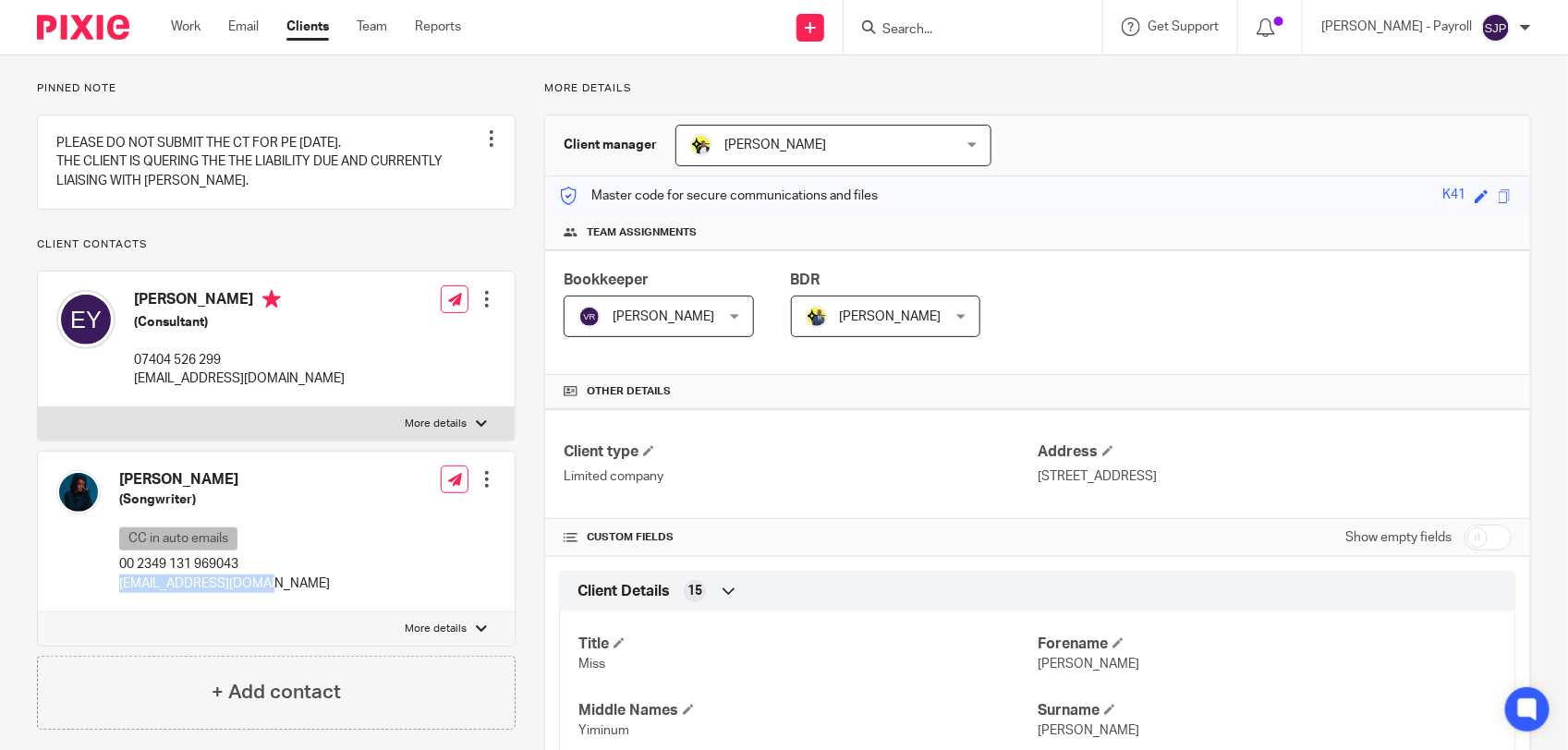
drag, startPoint x: 288, startPoint y: 607, endPoint x: 121, endPoint y: 612, distance: 167.1
click at [121, 612] on div "[PERSON_NAME] (Songwriter) CC in auto emails 00 2349 131 969043 [EMAIL_ADDRESS]…" at bounding box center [276, 532] width 477 height 161
copy p "[EMAIL_ADDRESS][DOMAIN_NAME]"
